Goal: Obtain resource: Obtain resource

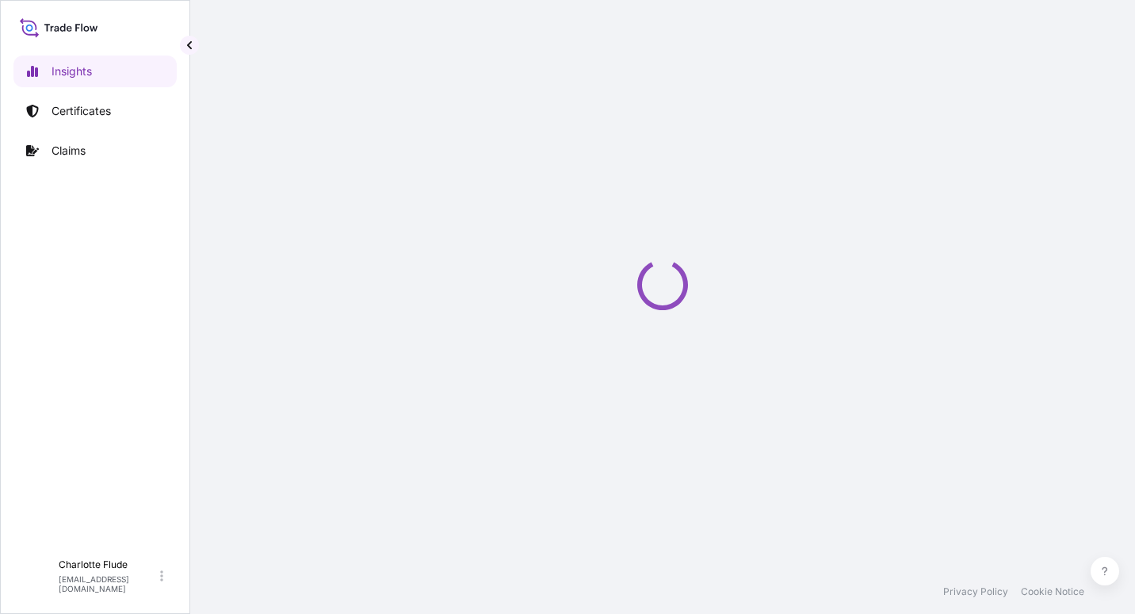
select select "2025"
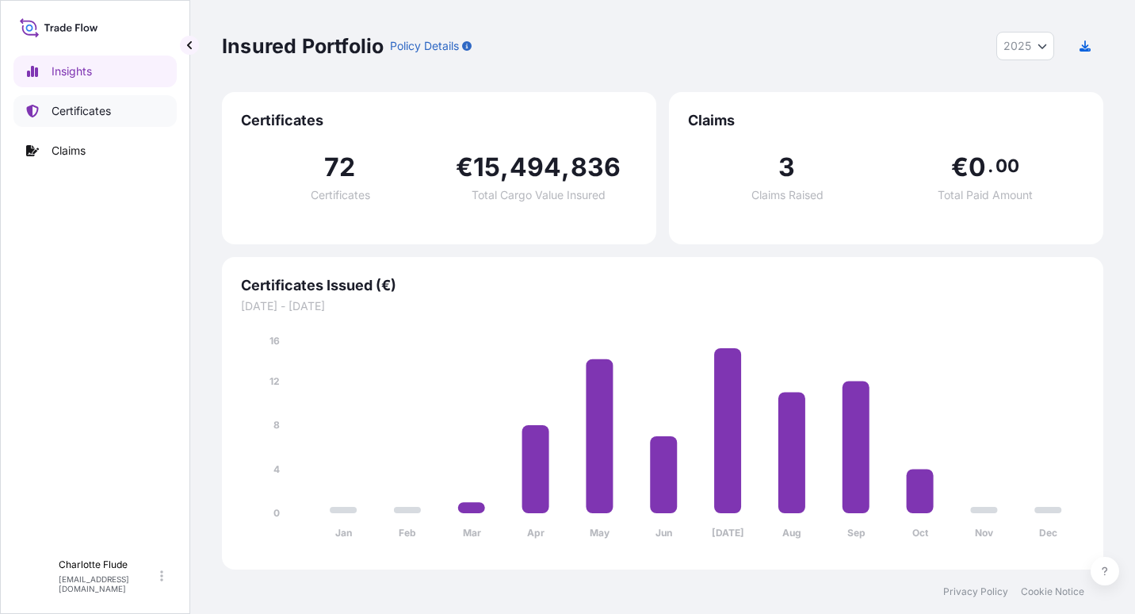
click at [112, 118] on link "Certificates" at bounding box center [94, 111] width 163 height 32
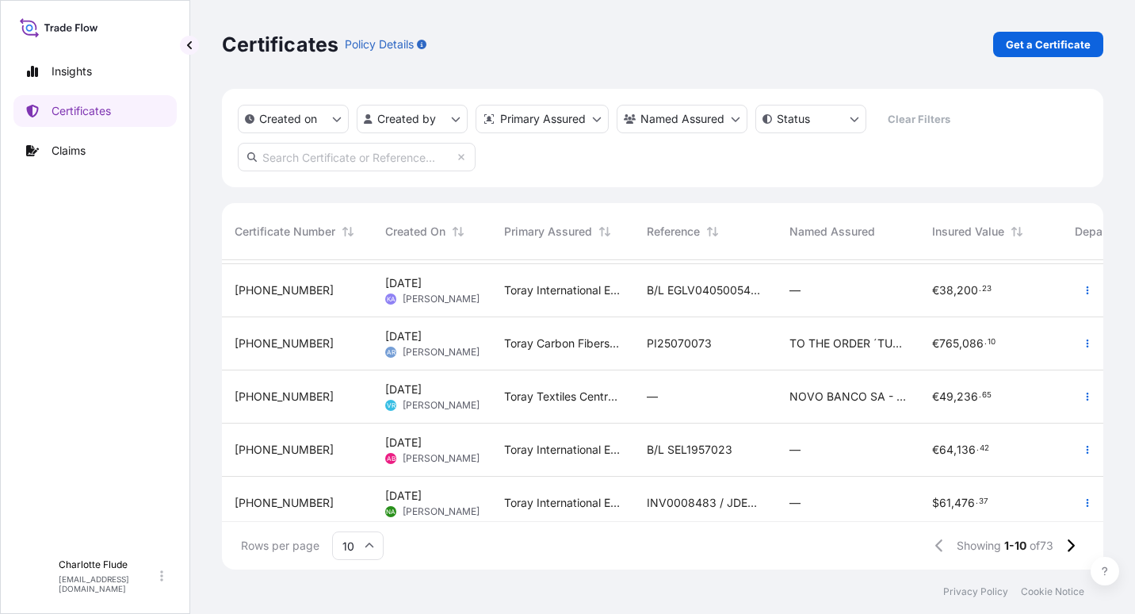
scroll to position [282, 0]
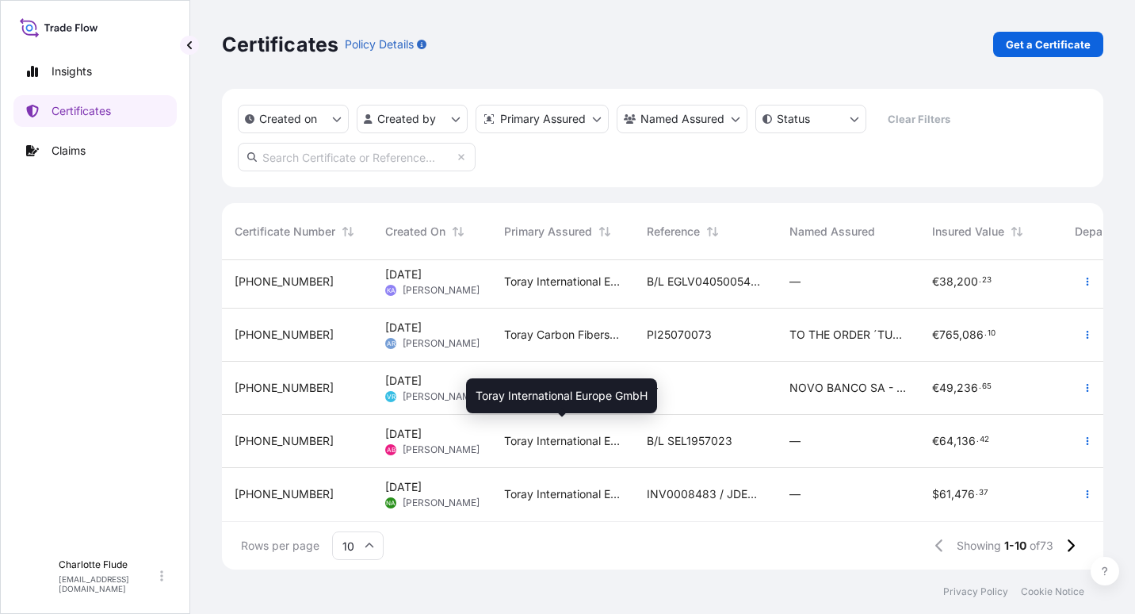
click at [517, 436] on span "Toray International Europe GmbH" at bounding box center [562, 441] width 117 height 16
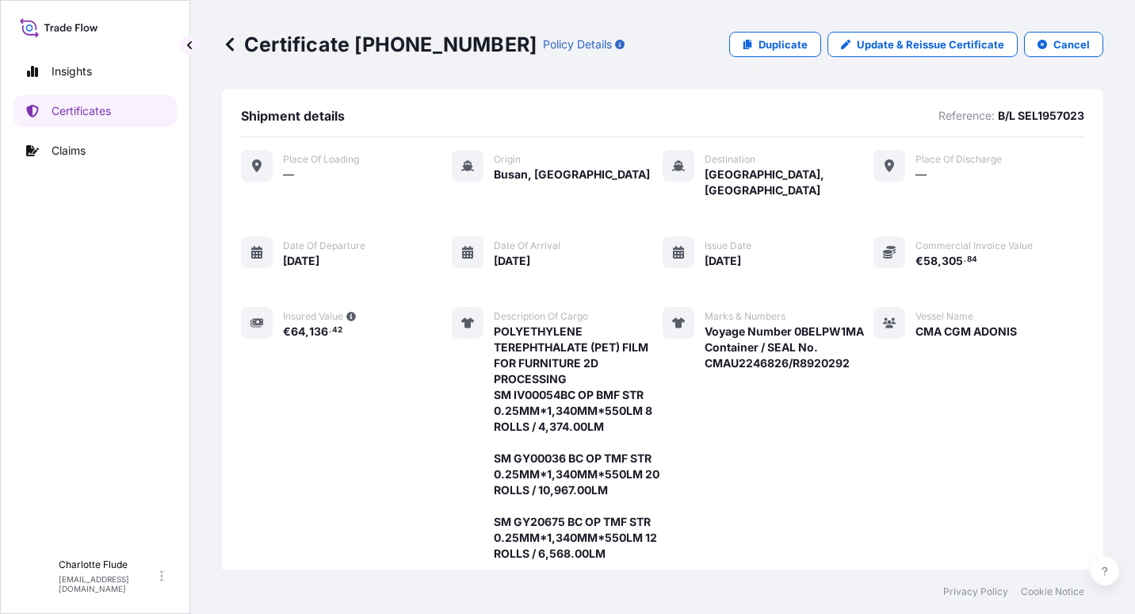
click at [232, 52] on icon at bounding box center [230, 44] width 16 height 16
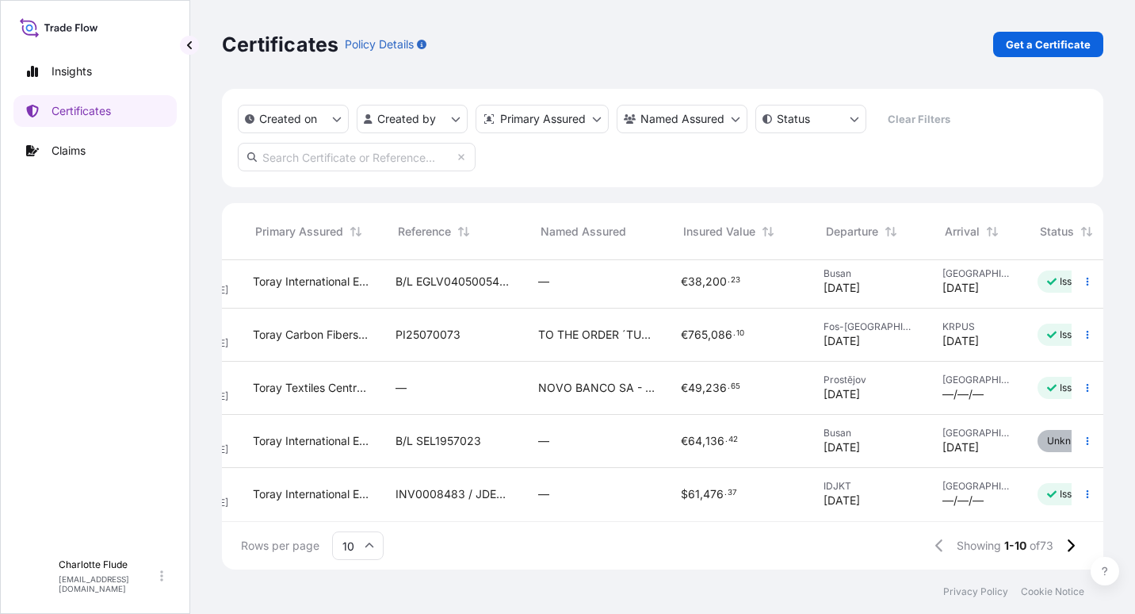
scroll to position [282, 327]
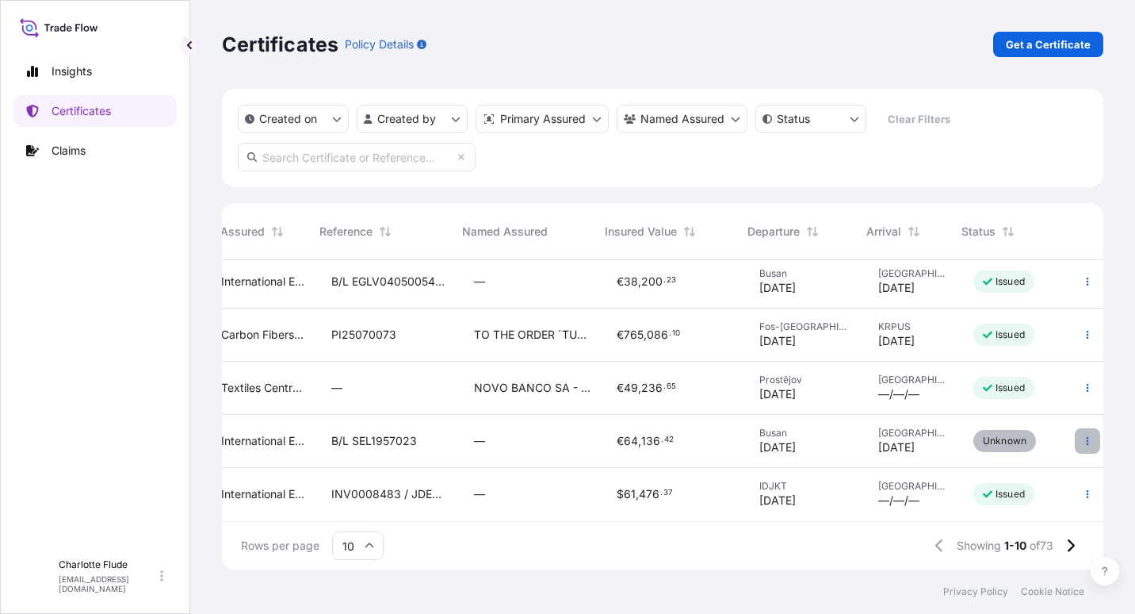
click at [1083, 436] on icon "button" at bounding box center [1088, 441] width 10 height 10
click at [1080, 375] on button "button" at bounding box center [1087, 387] width 25 height 25
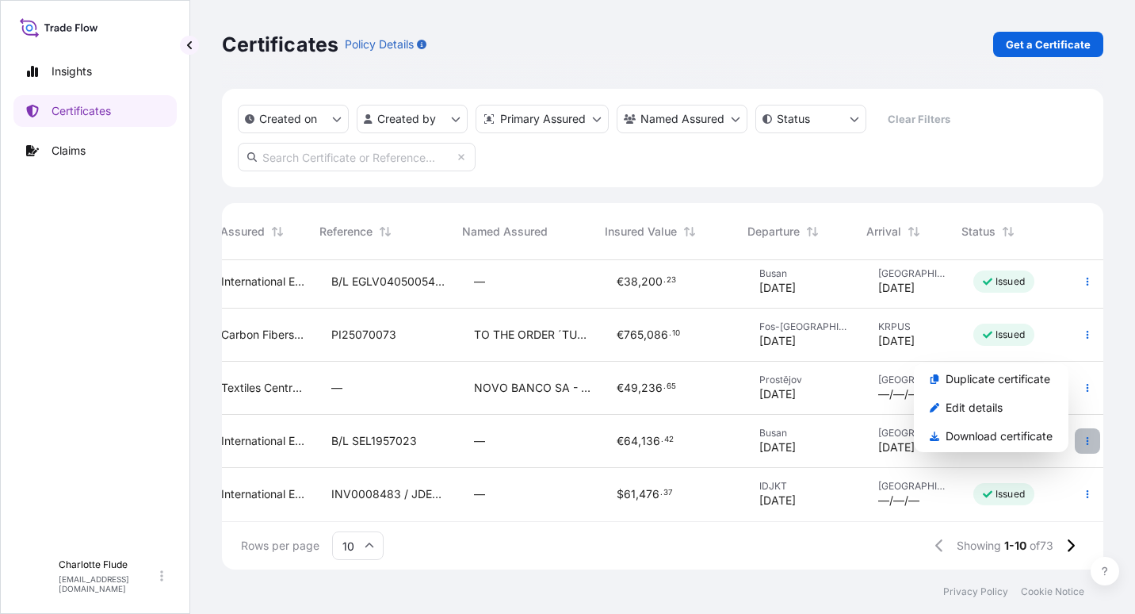
click at [1083, 436] on icon "button" at bounding box center [1088, 441] width 10 height 10
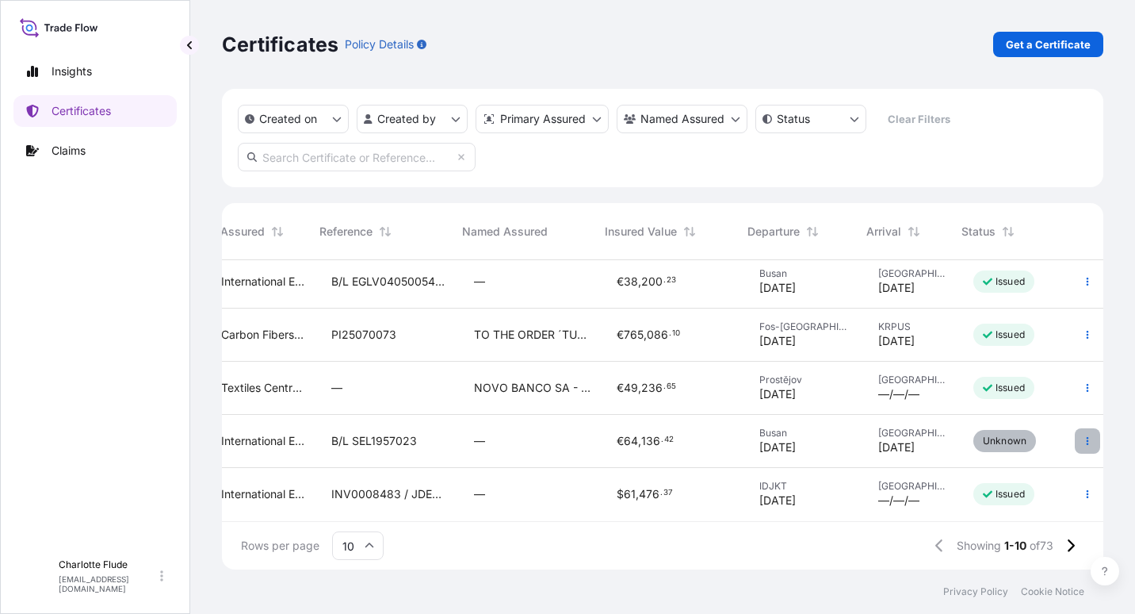
click at [1083, 436] on icon "button" at bounding box center [1088, 441] width 10 height 10
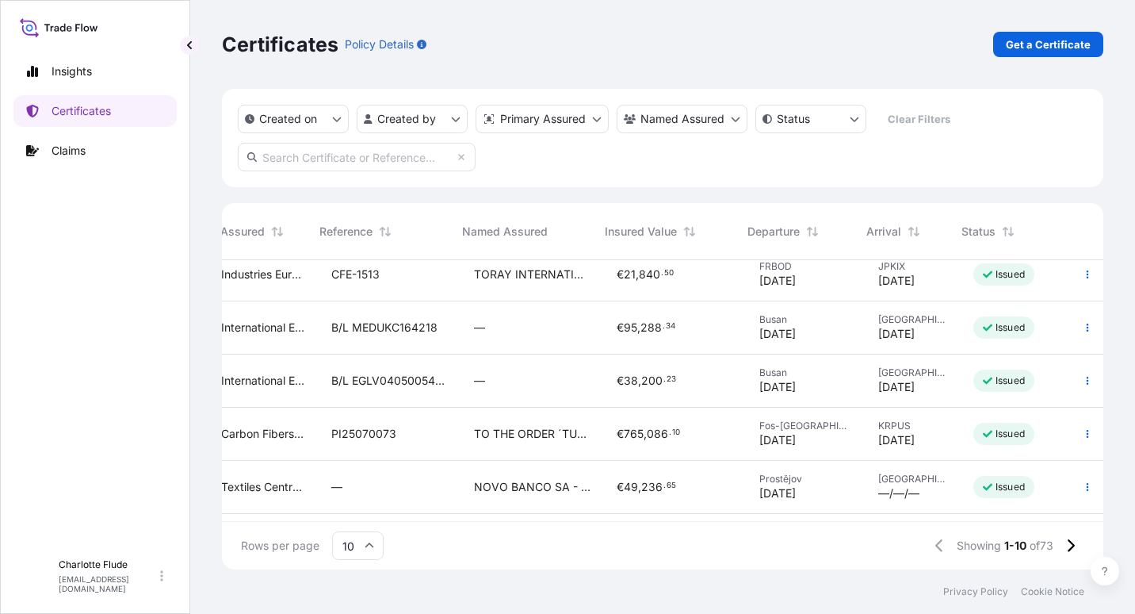
click at [1107, 332] on div "Certificates Policy Details Get a Certificate Created on Created by Primary Ass…" at bounding box center [662, 284] width 945 height 569
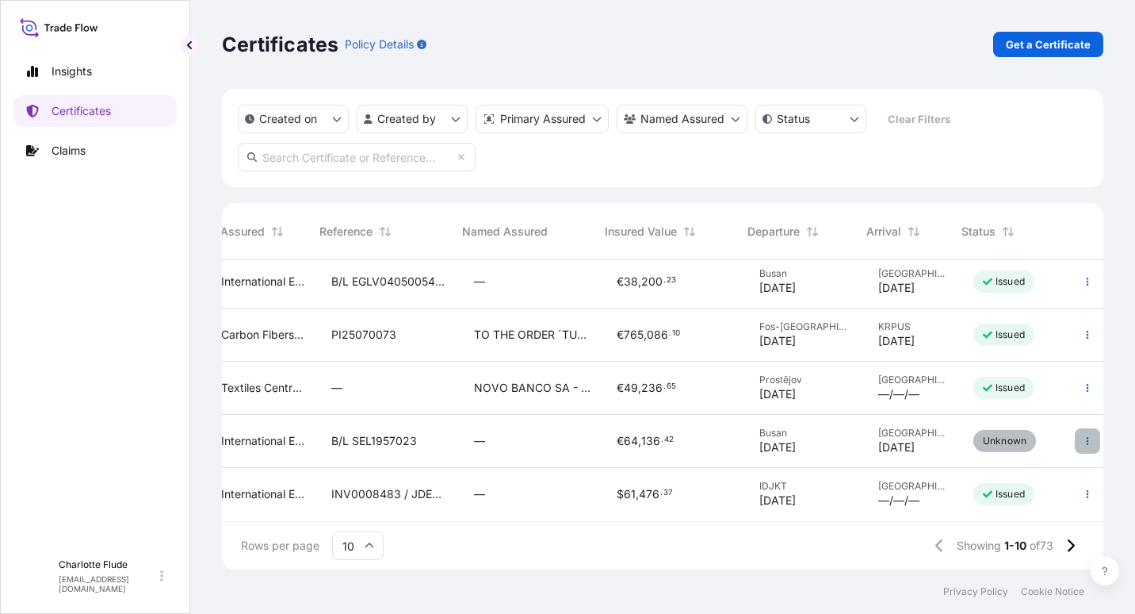
click at [1083, 436] on icon "button" at bounding box center [1088, 441] width 10 height 10
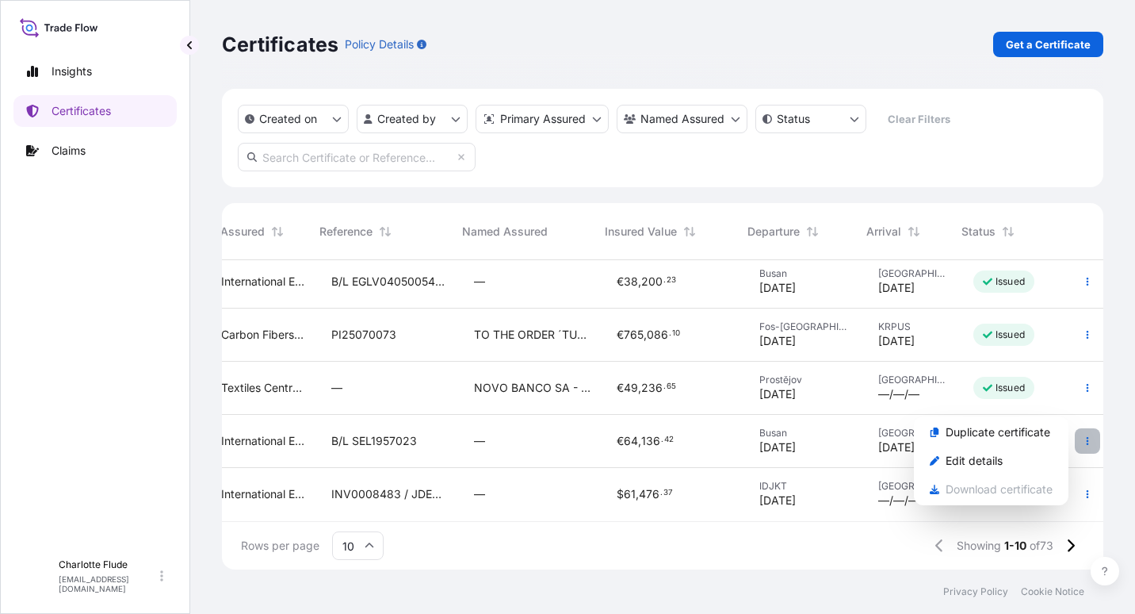
click at [1087, 437] on icon "button" at bounding box center [1088, 441] width 2 height 8
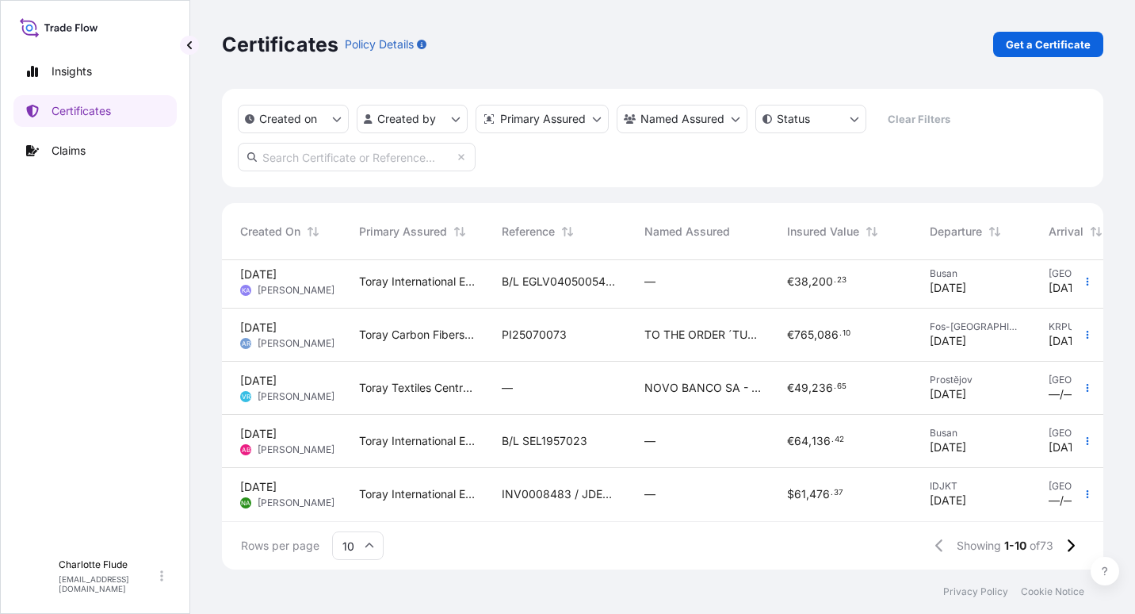
scroll to position [282, 0]
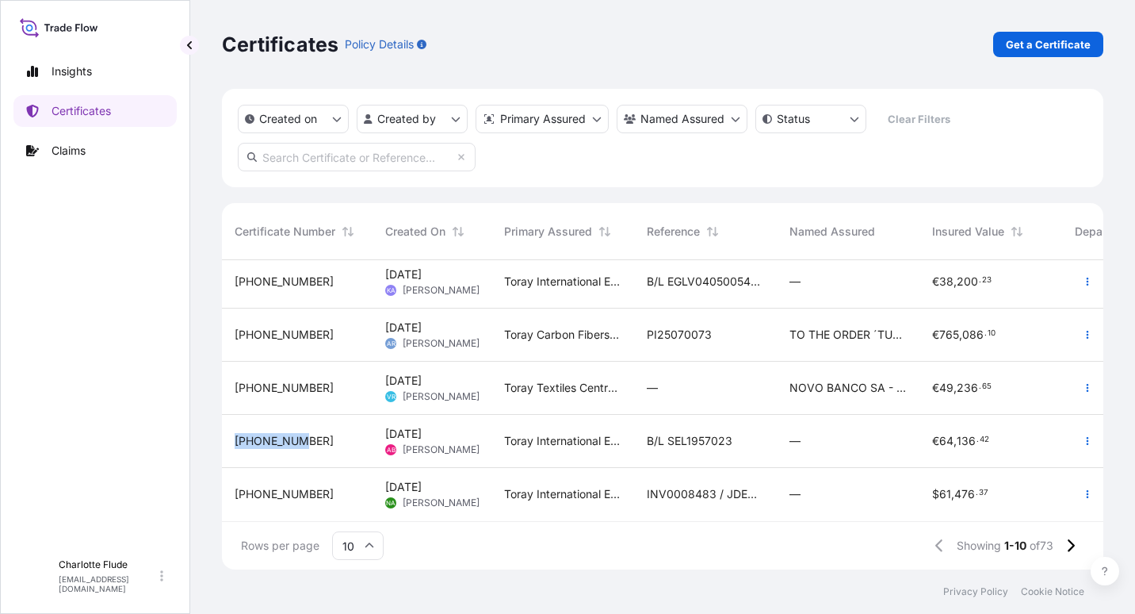
drag, startPoint x: 293, startPoint y: 427, endPoint x: 237, endPoint y: 428, distance: 55.5
click at [237, 433] on span "31809-19-1" at bounding box center [284, 441] width 99 height 16
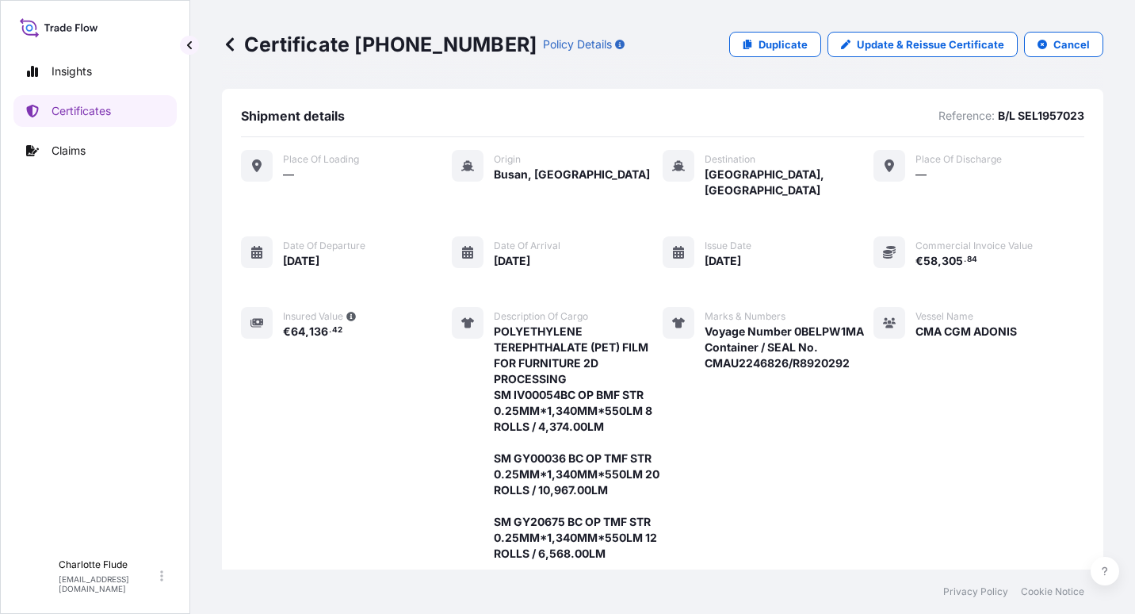
drag, startPoint x: 237, startPoint y: 428, endPoint x: 465, endPoint y: 117, distance: 385.7
click at [542, 90] on div "Shipment details Reference: B/L SEL1957023 Place of Loading — Origin Busan, Sou…" at bounding box center [663, 335] width 882 height 492
drag, startPoint x: 356, startPoint y: 45, endPoint x: 477, endPoint y: 45, distance: 121.3
click at [477, 45] on div "Certificate 31809-19-1 Policy Details" at bounding box center [423, 44] width 403 height 25
drag, startPoint x: 477, startPoint y: 45, endPoint x: 456, endPoint y: 45, distance: 21.4
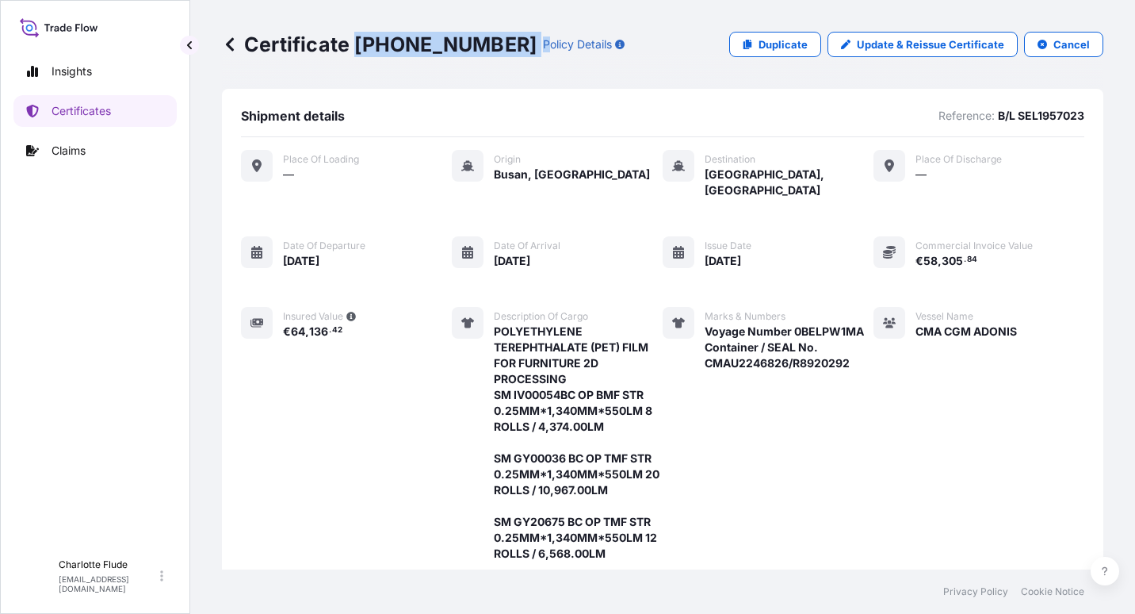
copy div "31809-19-1 P"
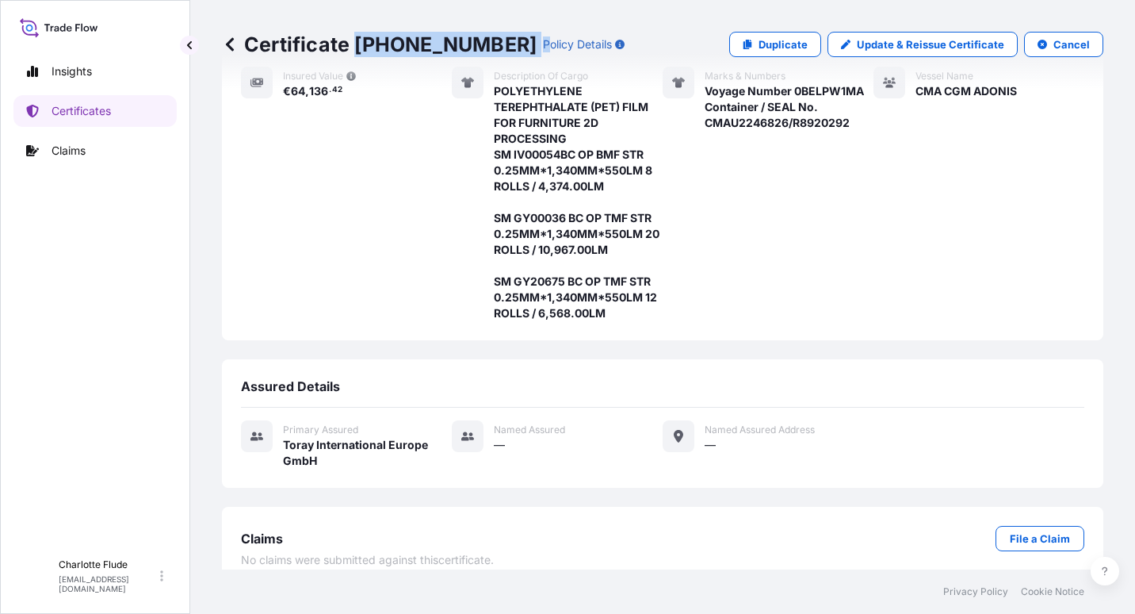
scroll to position [242, 0]
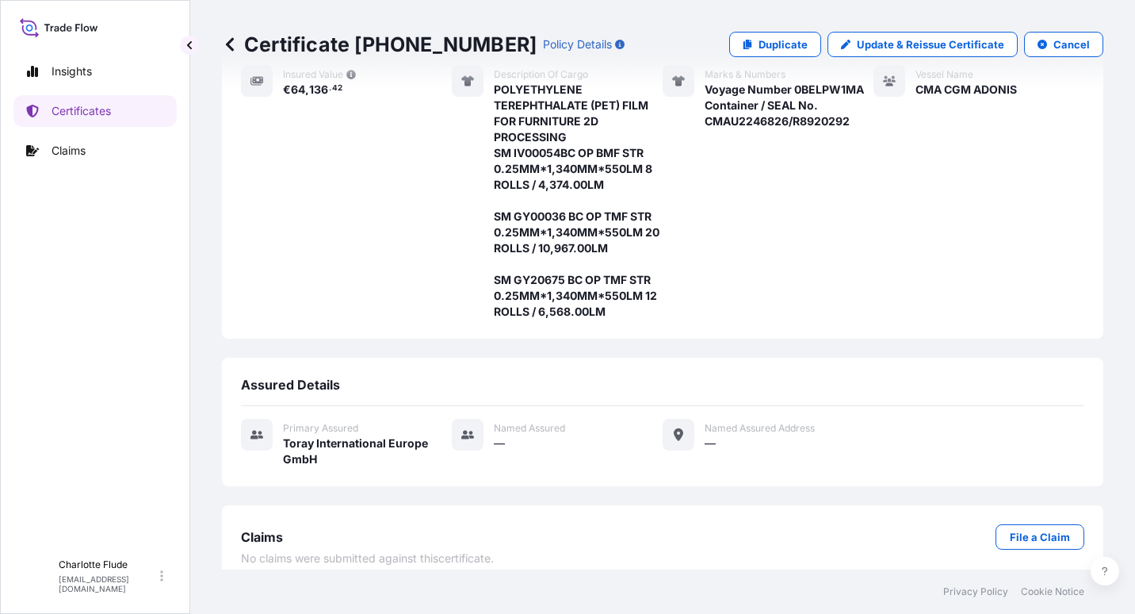
click at [63, 26] on icon at bounding box center [63, 28] width 6 height 8
click at [232, 49] on icon at bounding box center [230, 43] width 8 height 13
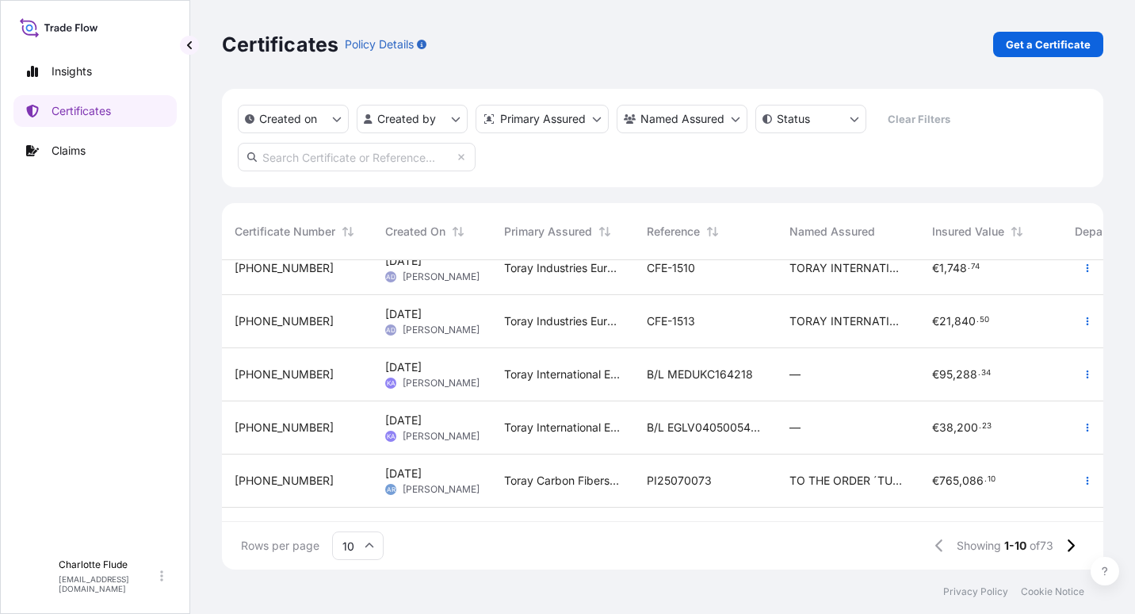
scroll to position [282, 0]
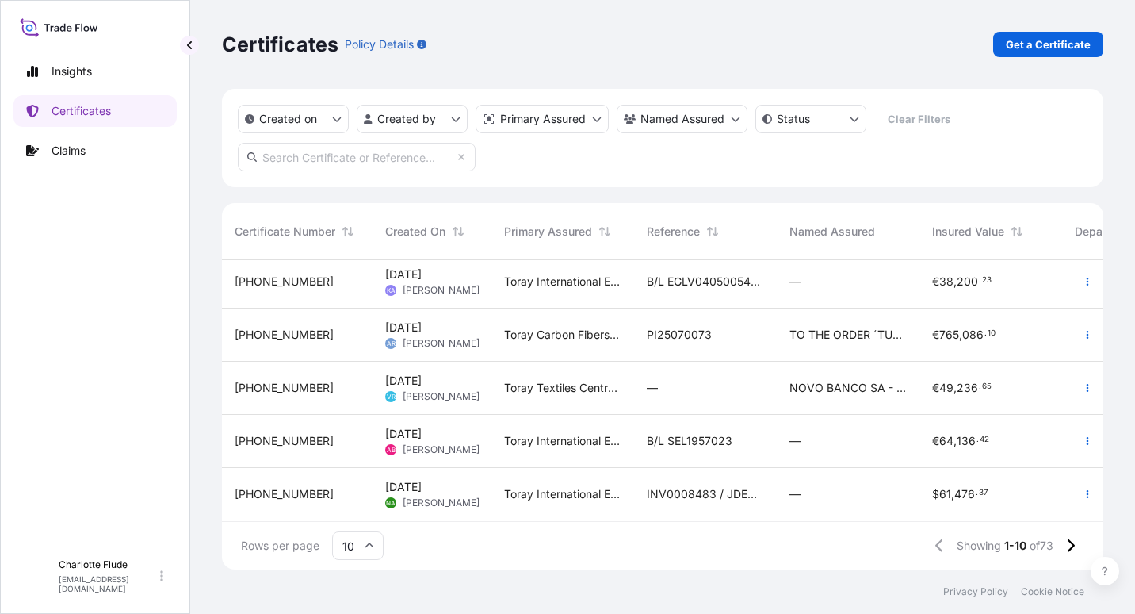
click at [277, 433] on span "31809-19-1" at bounding box center [284, 441] width 99 height 16
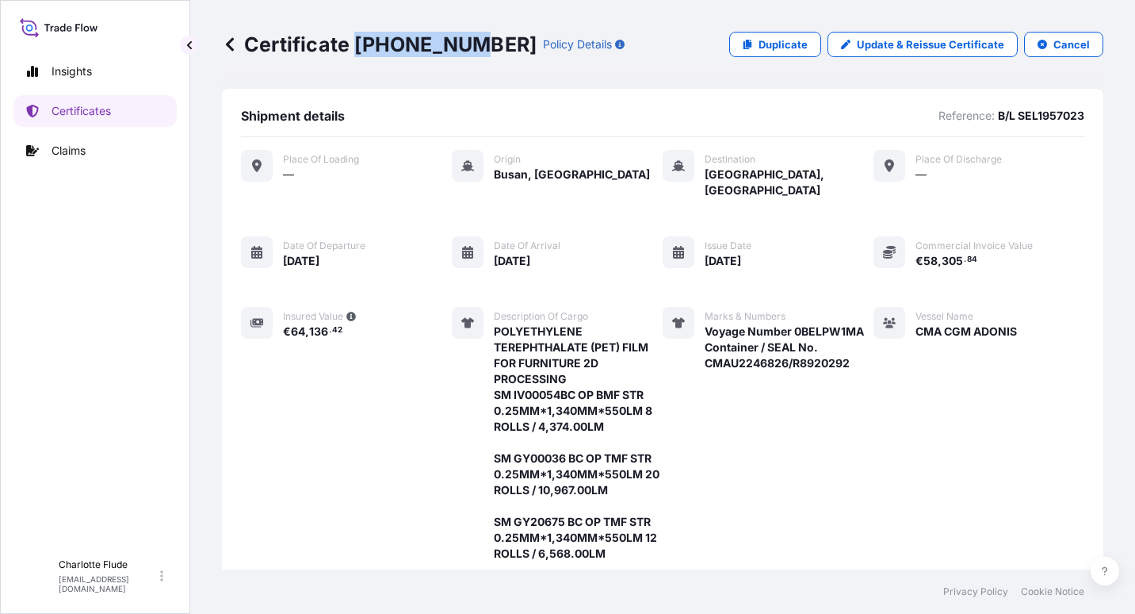
drag, startPoint x: 462, startPoint y: 44, endPoint x: 361, endPoint y: 45, distance: 101.5
click at [361, 45] on p "Certificate 31809-19-1" at bounding box center [379, 44] width 315 height 25
copy p "1809-19-1"
drag, startPoint x: 401, startPoint y: 59, endPoint x: 360, endPoint y: 53, distance: 41.6
click at [401, 59] on div "Certificate 31809-19-1 Policy Details Duplicate Update & Reissue Certificate Ca…" at bounding box center [663, 44] width 882 height 89
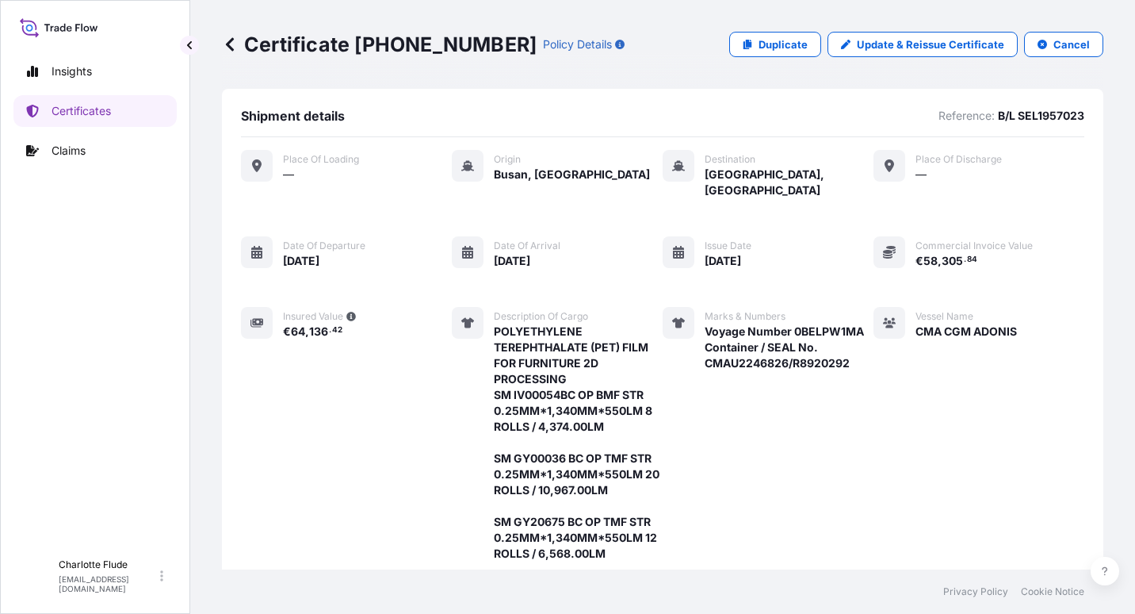
click at [359, 46] on p "Certificate 31809-19-1" at bounding box center [379, 44] width 315 height 25
drag, startPoint x: 357, startPoint y: 43, endPoint x: 471, endPoint y: 47, distance: 114.3
click at [471, 47] on div "Certificate 31809-19-1 Policy Details" at bounding box center [423, 44] width 403 height 25
drag, startPoint x: 471, startPoint y: 47, endPoint x: 437, endPoint y: 46, distance: 34.1
copy p "31809-19-1"
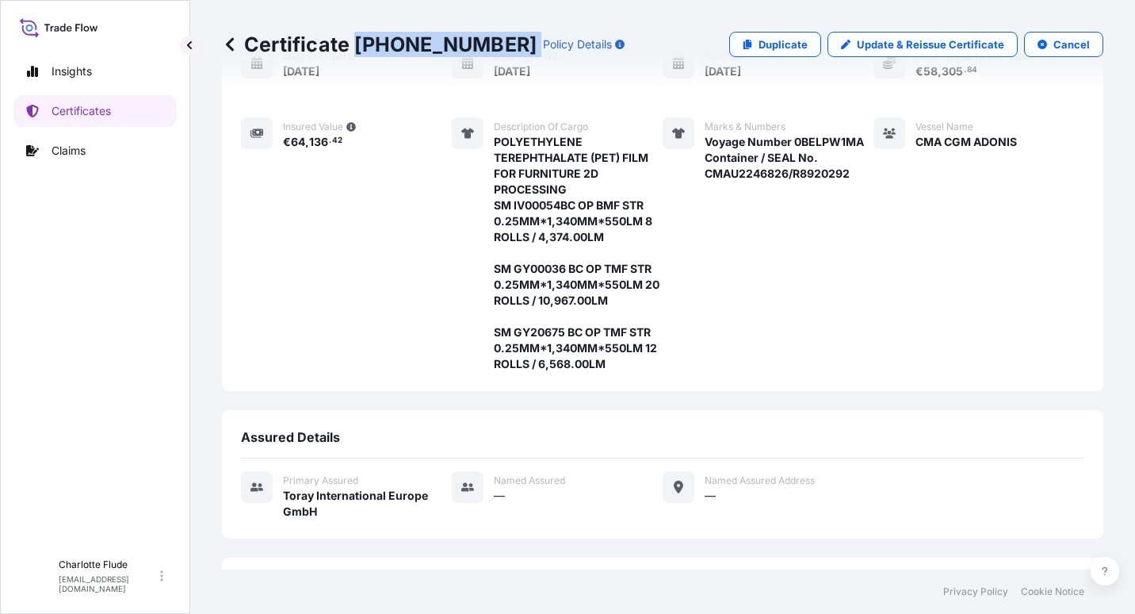
scroll to position [163, 0]
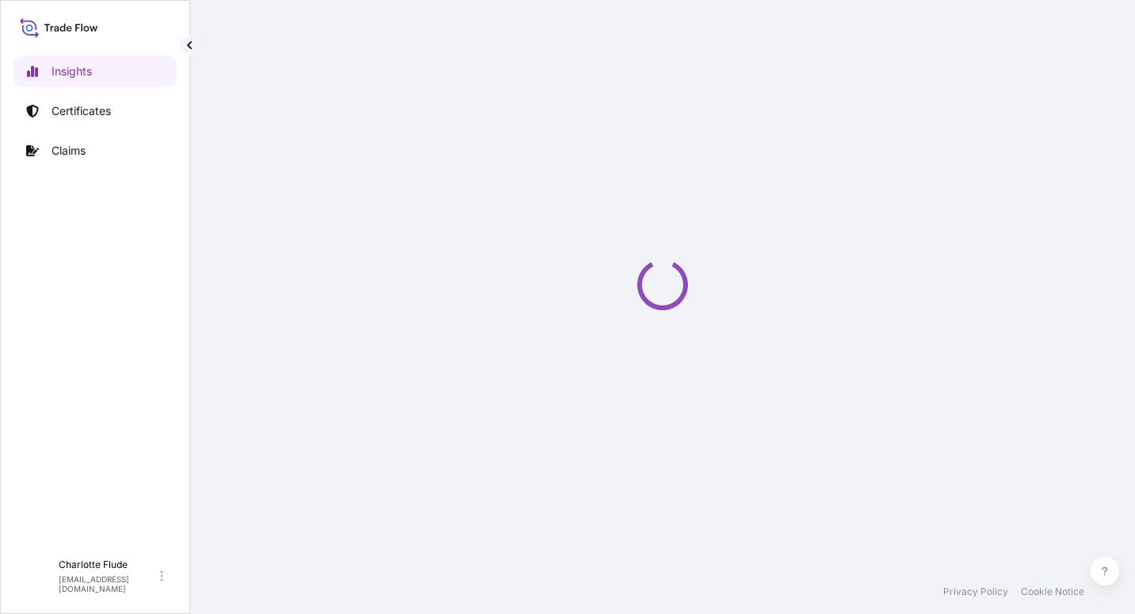
select select "2025"
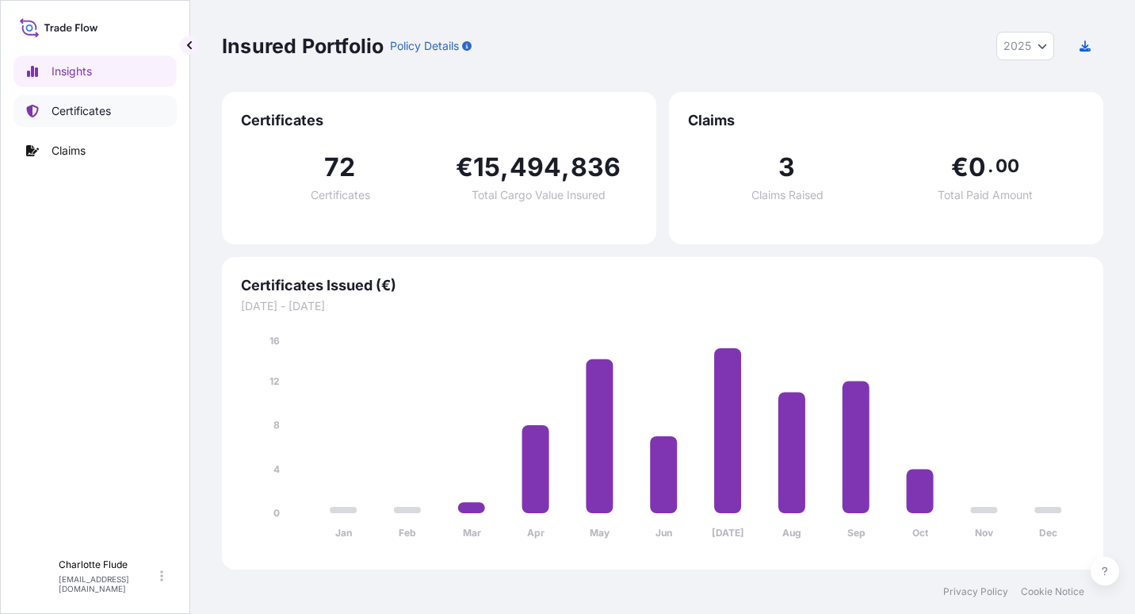
click at [99, 117] on p "Certificates" at bounding box center [81, 111] width 59 height 16
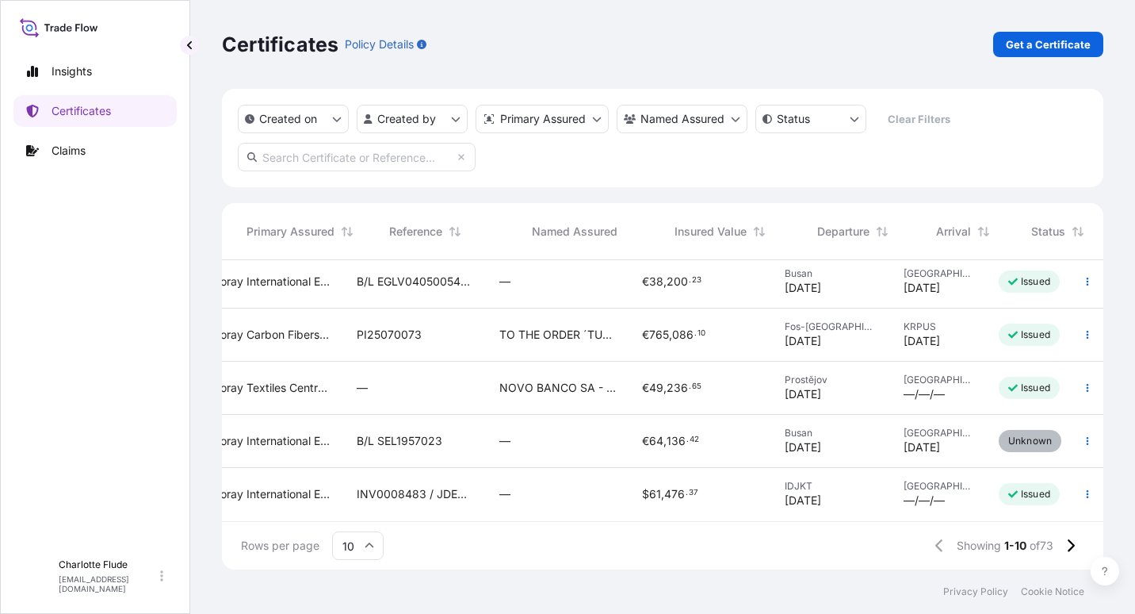
scroll to position [282, 327]
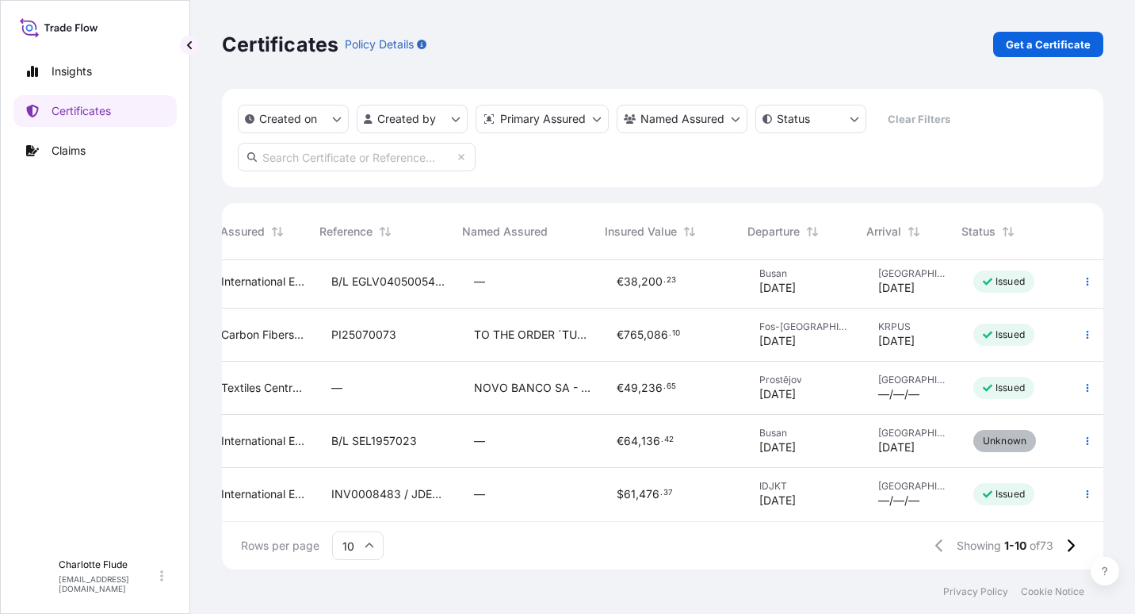
click at [549, 433] on div "—" at bounding box center [532, 441] width 117 height 16
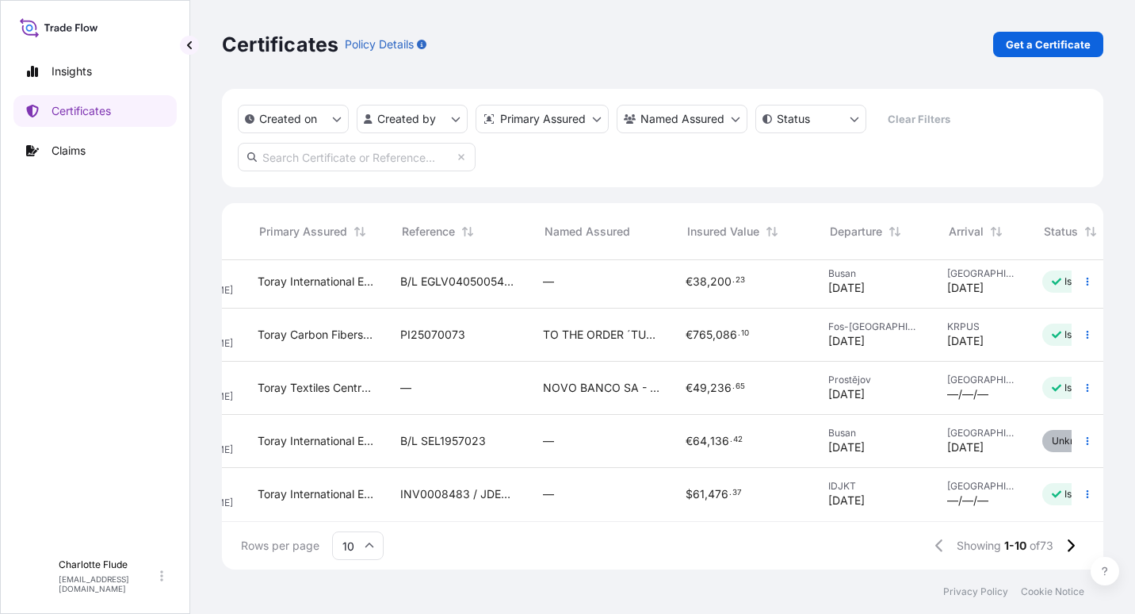
scroll to position [282, 327]
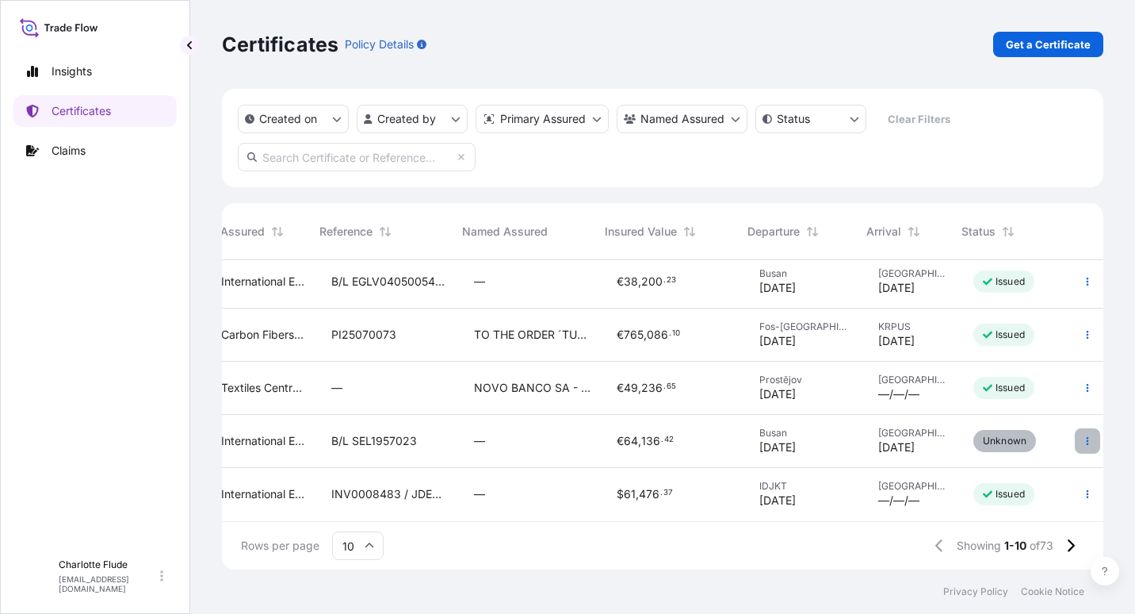
click at [1075, 429] on button "button" at bounding box center [1087, 440] width 25 height 25
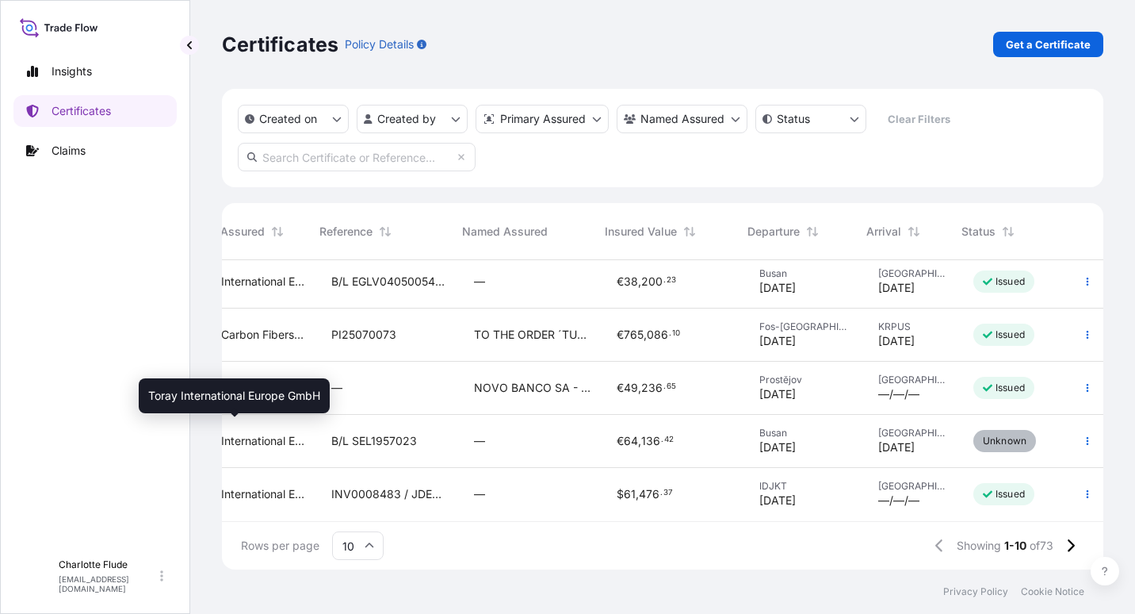
click at [262, 433] on span "Toray International Europe GmbH" at bounding box center [247, 441] width 117 height 16
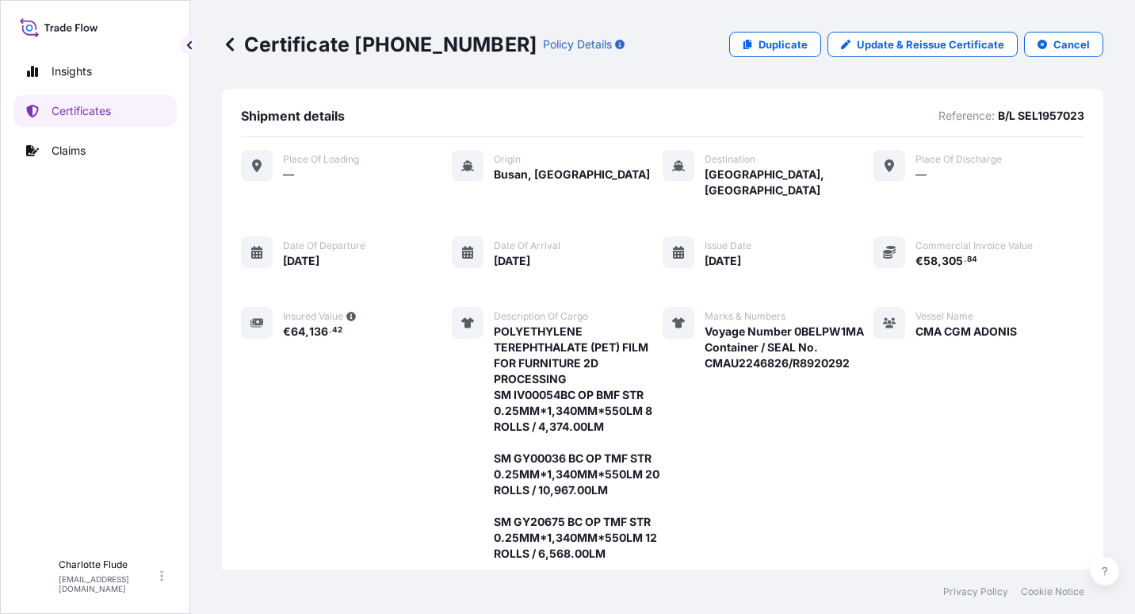
click at [70, 16] on icon at bounding box center [59, 27] width 78 height 23
click at [56, 24] on icon at bounding box center [59, 27] width 78 height 23
